Goal: Ask a question

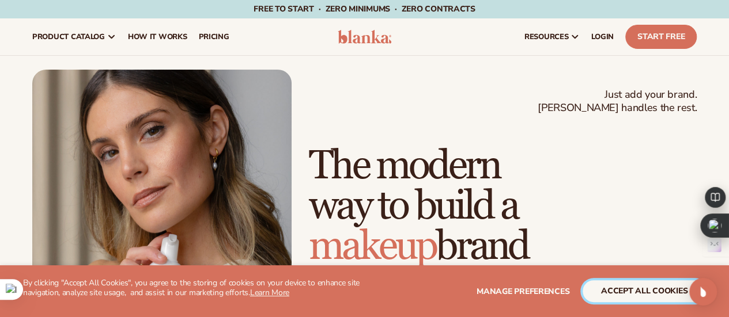
click at [619, 289] on button "accept all cookies" at bounding box center [643, 292] width 123 height 22
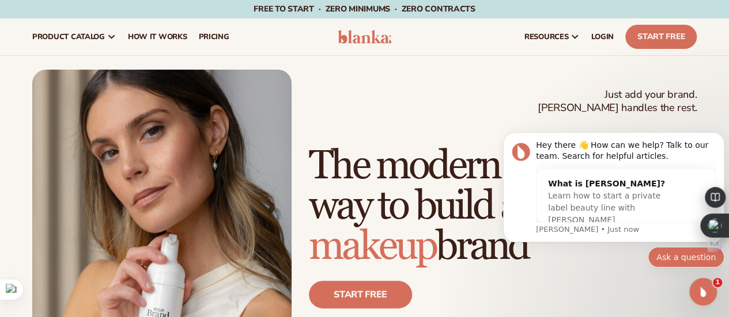
click at [686, 256] on button "Ask a question" at bounding box center [686, 257] width 77 height 21
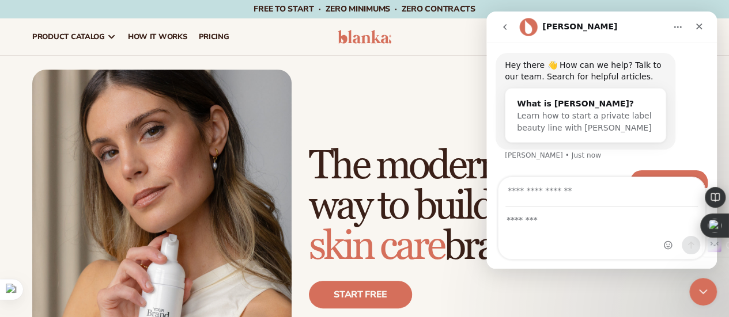
scroll to position [67, 0]
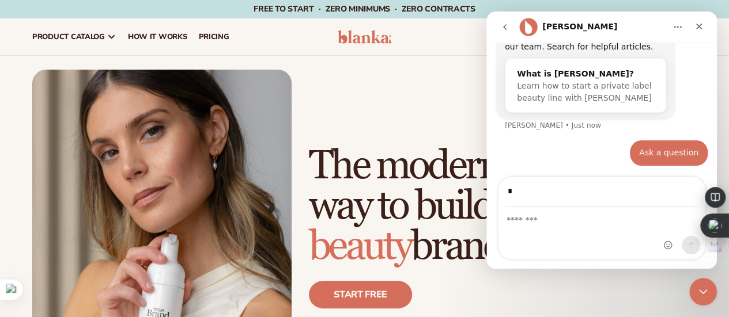
type input "**********"
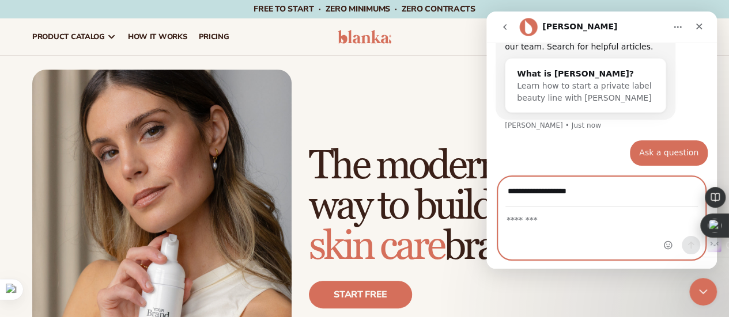
click at [524, 223] on textarea "Message…" at bounding box center [601, 217] width 206 height 20
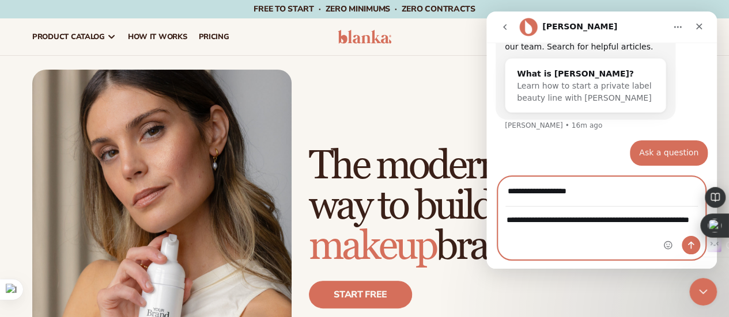
type textarea "**********"
click at [689, 245] on icon "Send a message…" at bounding box center [690, 245] width 9 height 9
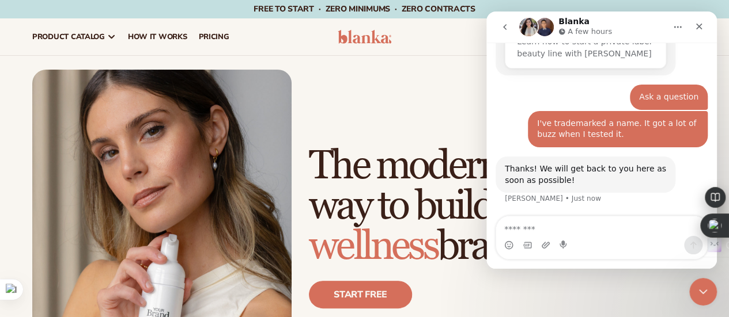
scroll to position [143, 0]
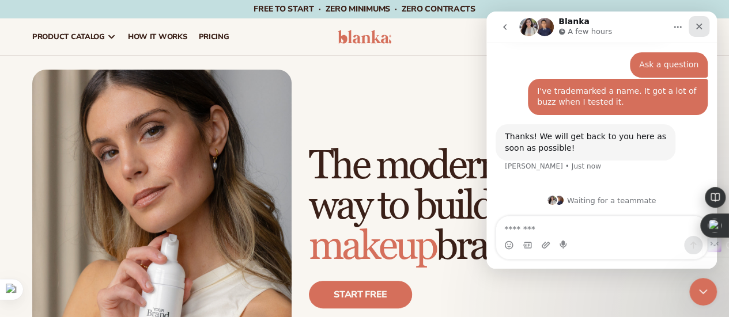
click at [693, 28] on div "Close" at bounding box center [698, 26] width 21 height 21
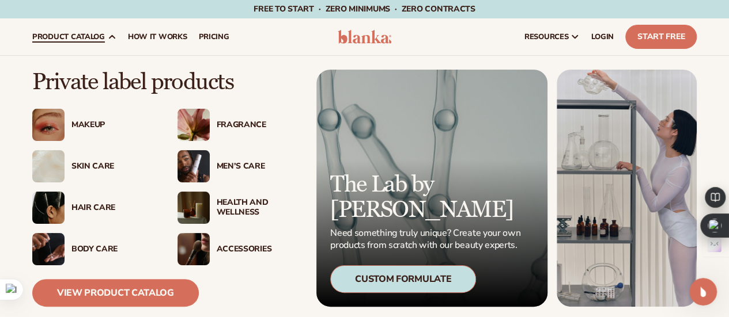
click at [84, 122] on div "Makeup" at bounding box center [112, 125] width 83 height 10
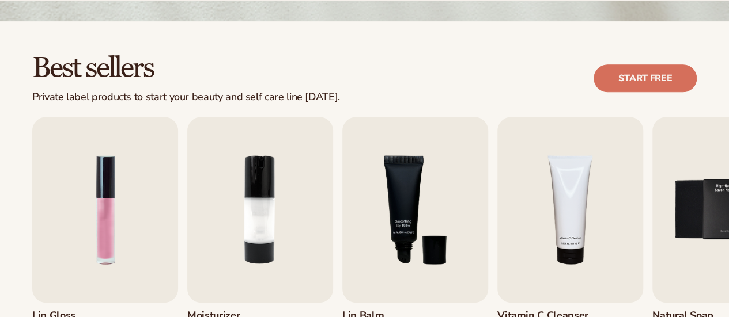
scroll to position [321, 0]
